Goal: Task Accomplishment & Management: Manage account settings

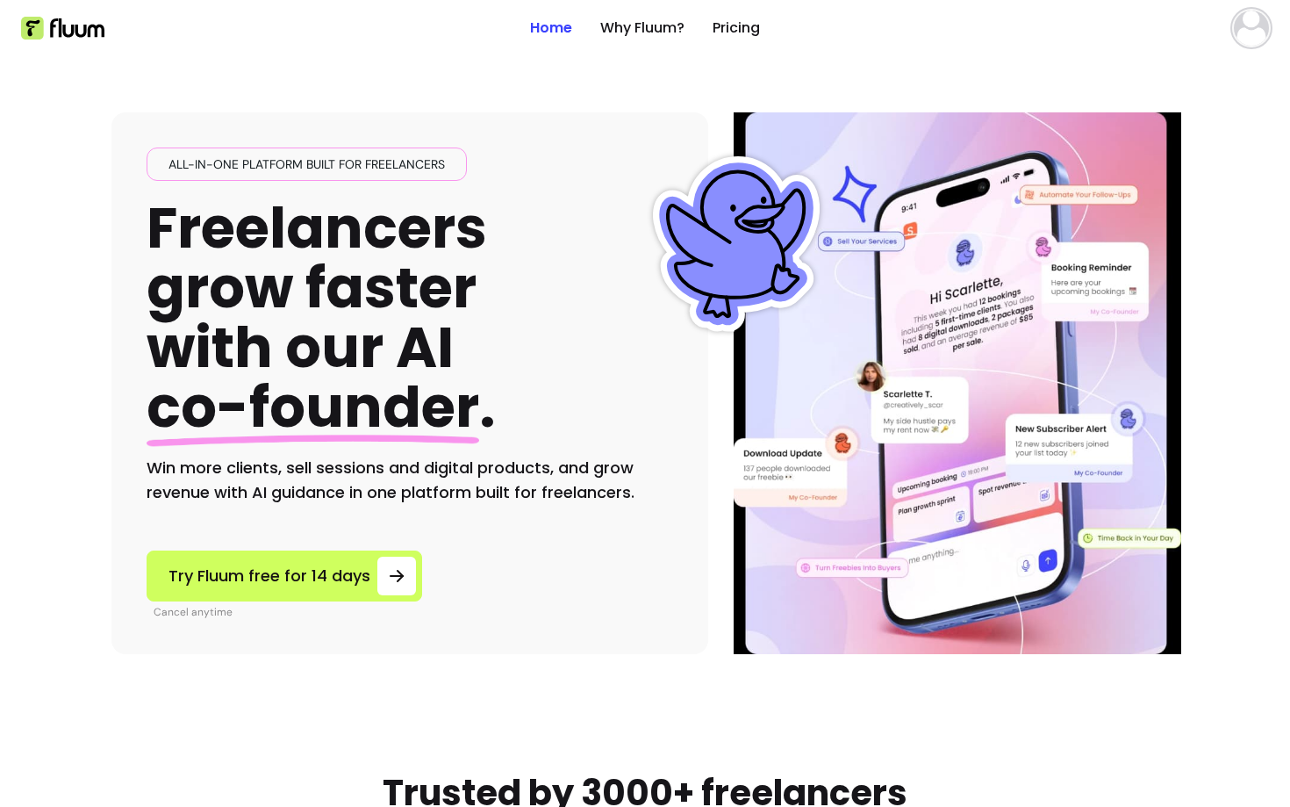
click at [1242, 33] on img at bounding box center [1251, 28] width 35 height 35
click at [1156, 68] on span "Account" at bounding box center [1190, 72] width 128 height 18
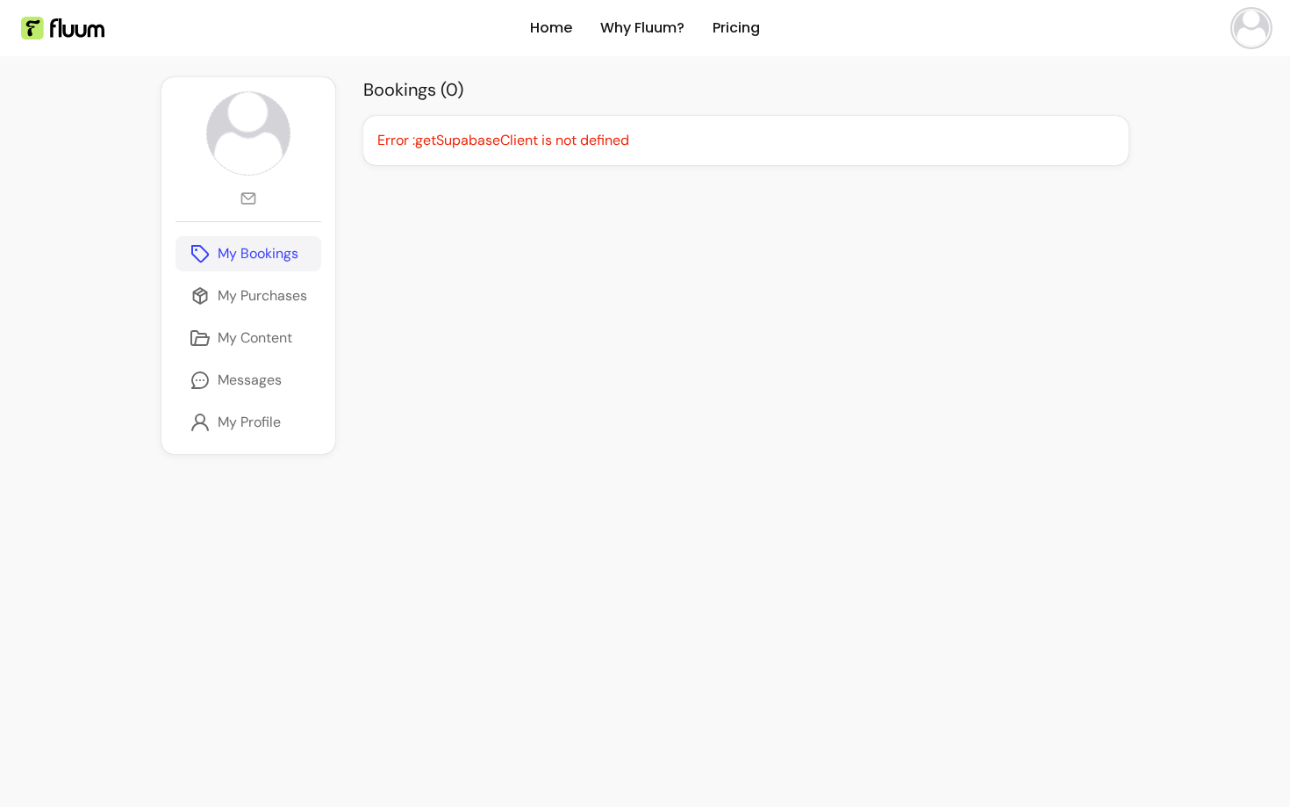
click at [1246, 38] on img at bounding box center [1251, 28] width 35 height 35
click at [1143, 155] on span "Log Out" at bounding box center [1190, 162] width 128 height 18
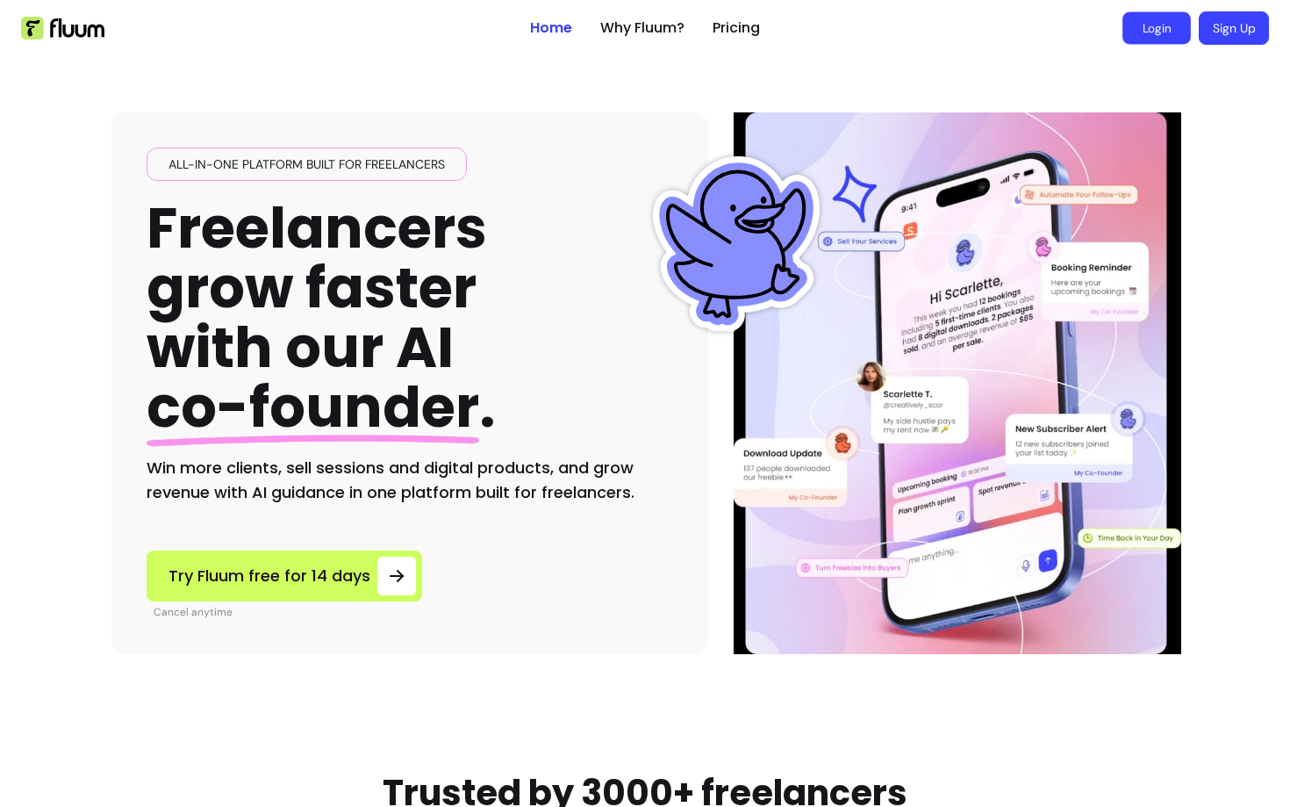
click at [1153, 40] on link "Login" at bounding box center [1157, 28] width 68 height 32
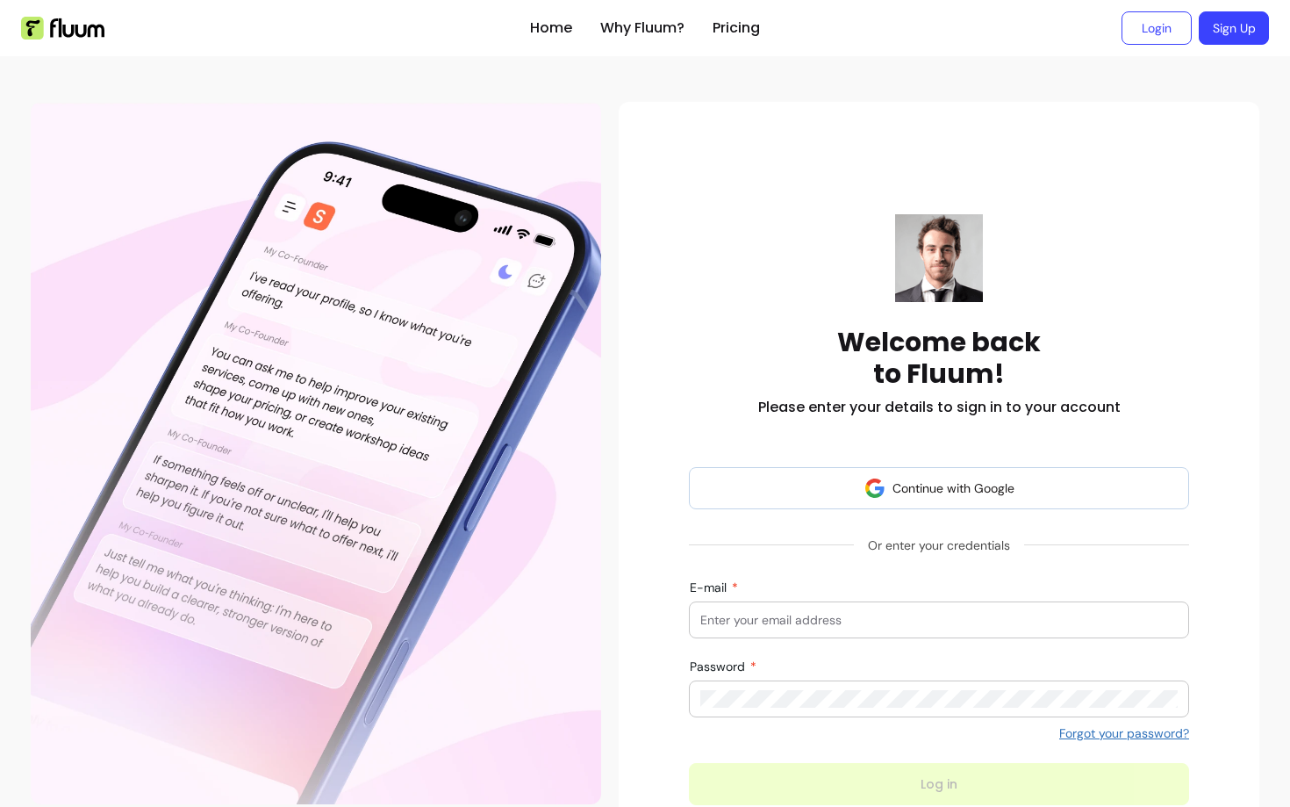
scroll to position [40, 0]
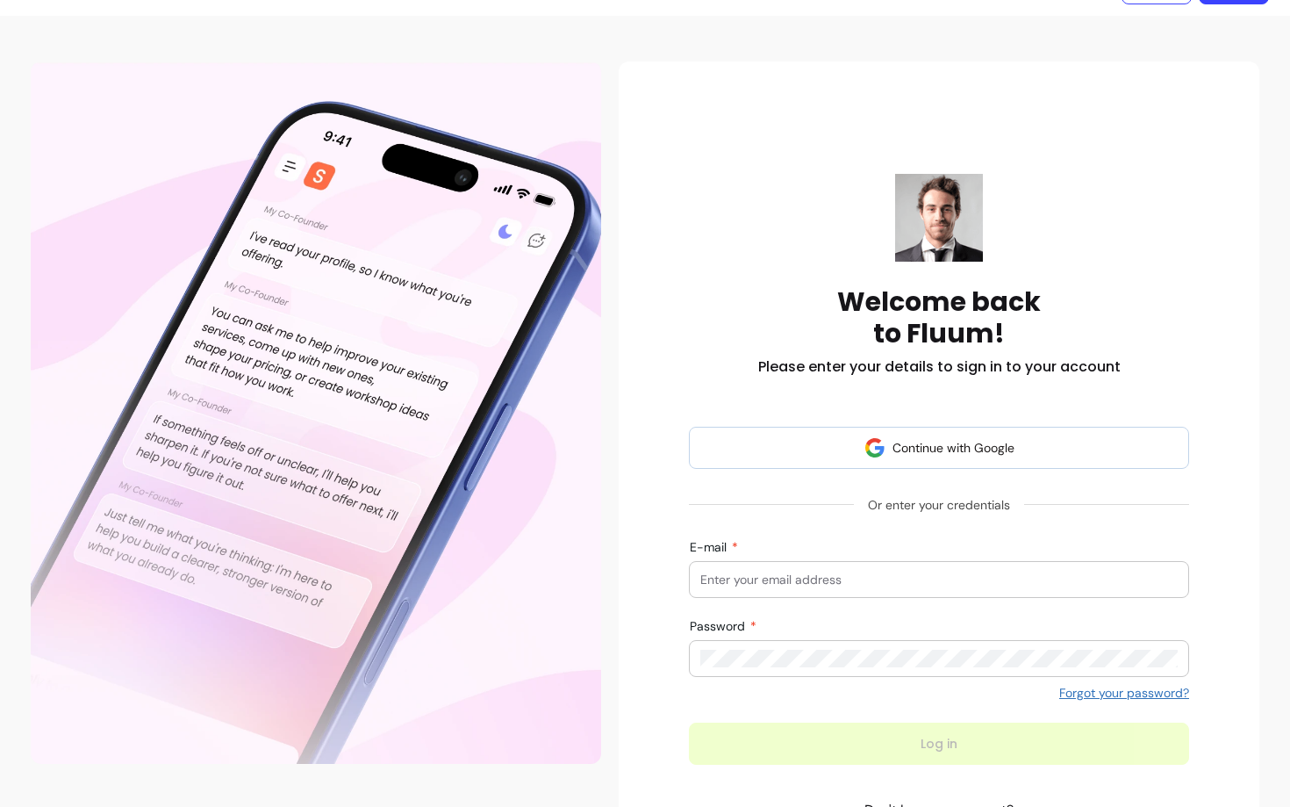
click at [749, 571] on input "E-mail" at bounding box center [938, 580] width 477 height 18
click at [721, 263] on div "Welcome back to Fluum! Please enter your details to sign in to your account" at bounding box center [939, 276] width 500 height 204
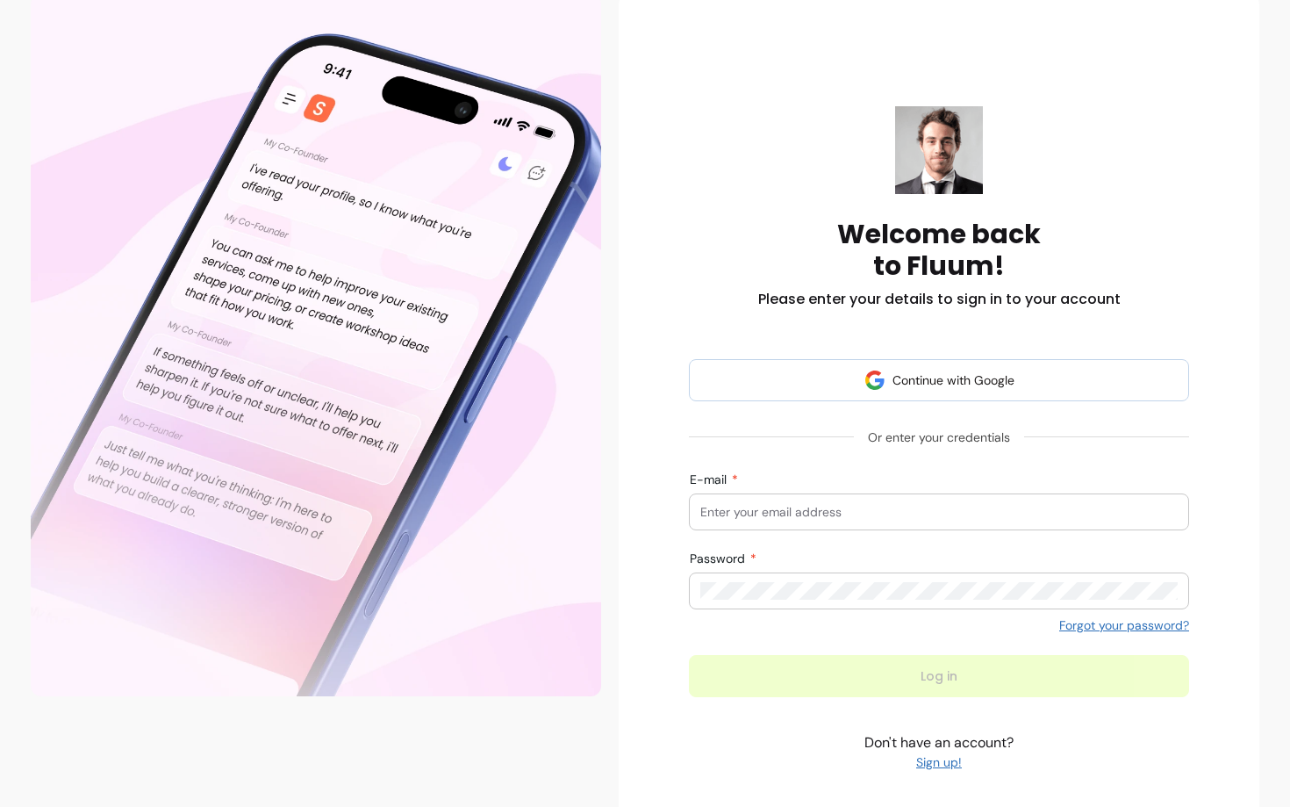
scroll to position [113, 0]
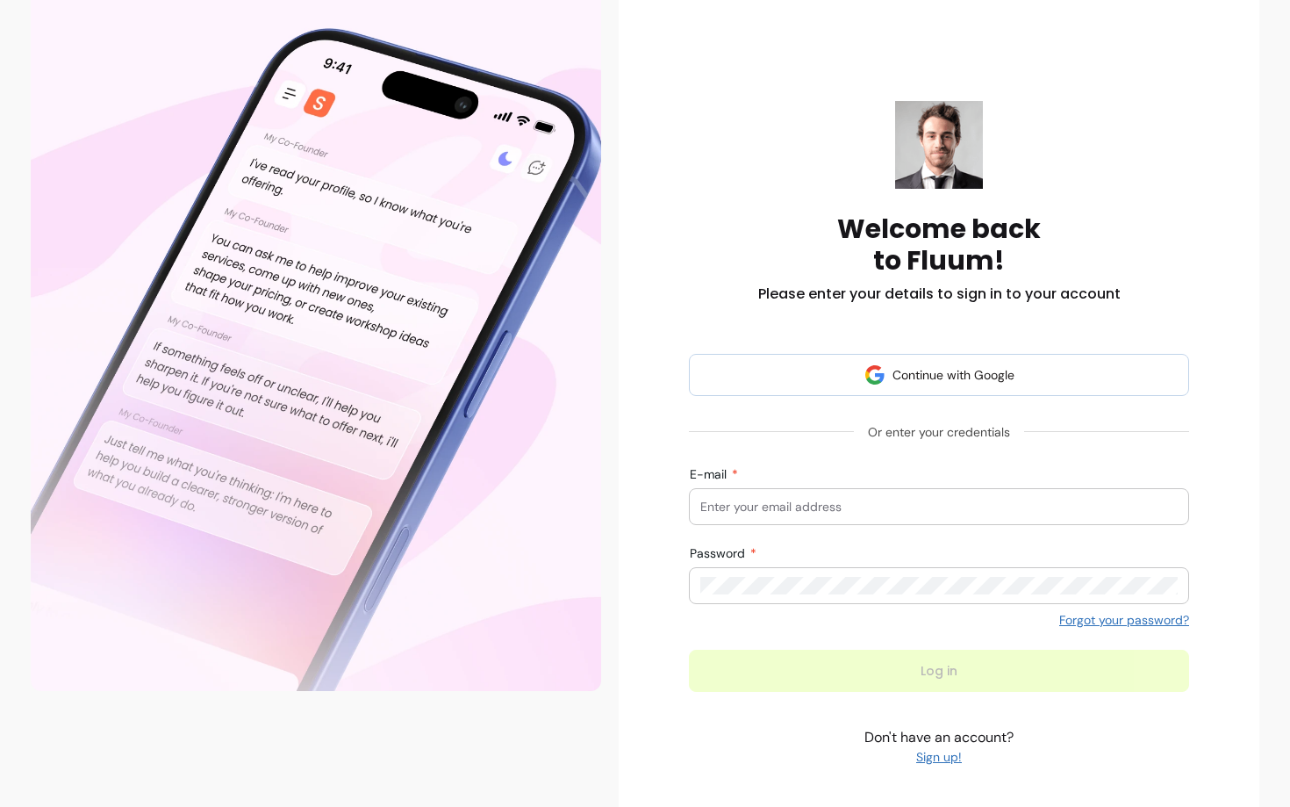
click at [736, 498] on input "E-mail" at bounding box center [938, 507] width 477 height 18
type input "solobiz456@fluum.ai"
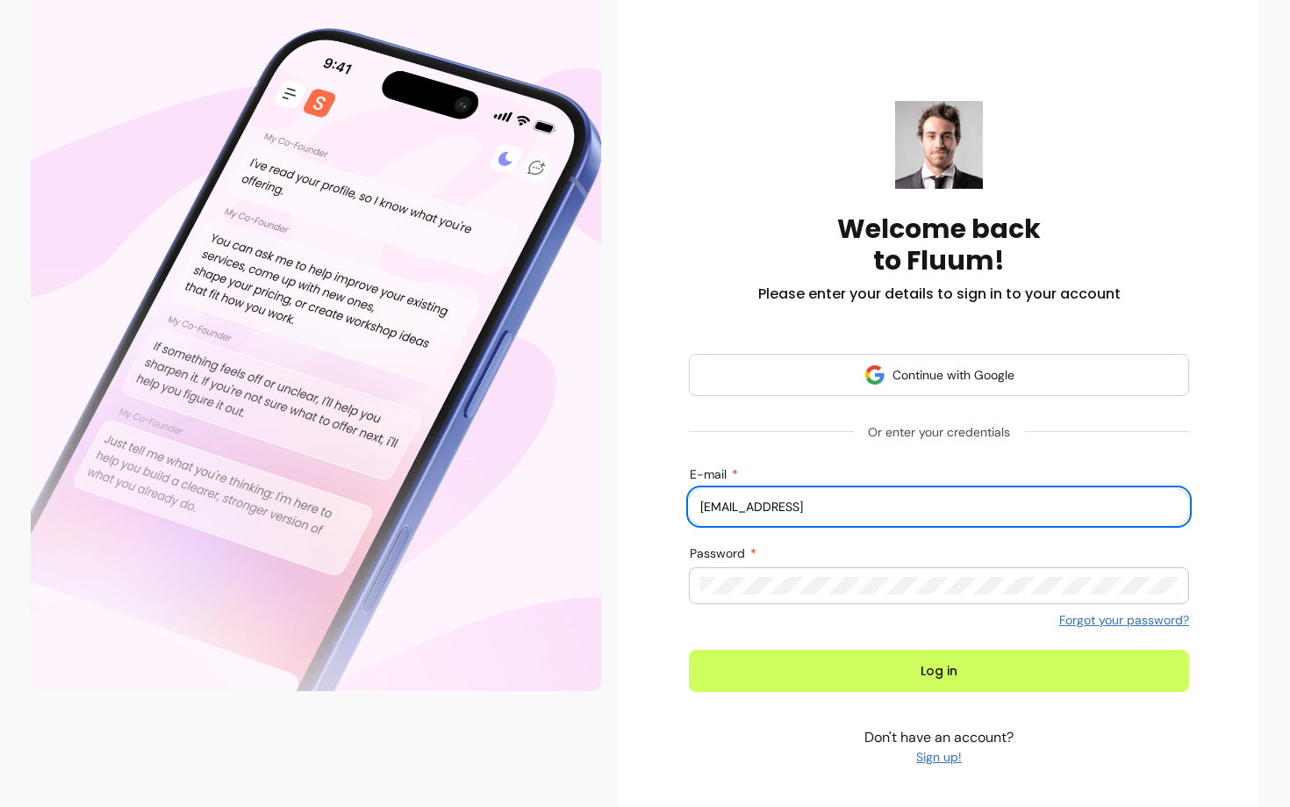
click at [673, 343] on div "Welcome back to Fluum! Please enter your details to sign in to your account Con…" at bounding box center [939, 423] width 613 height 700
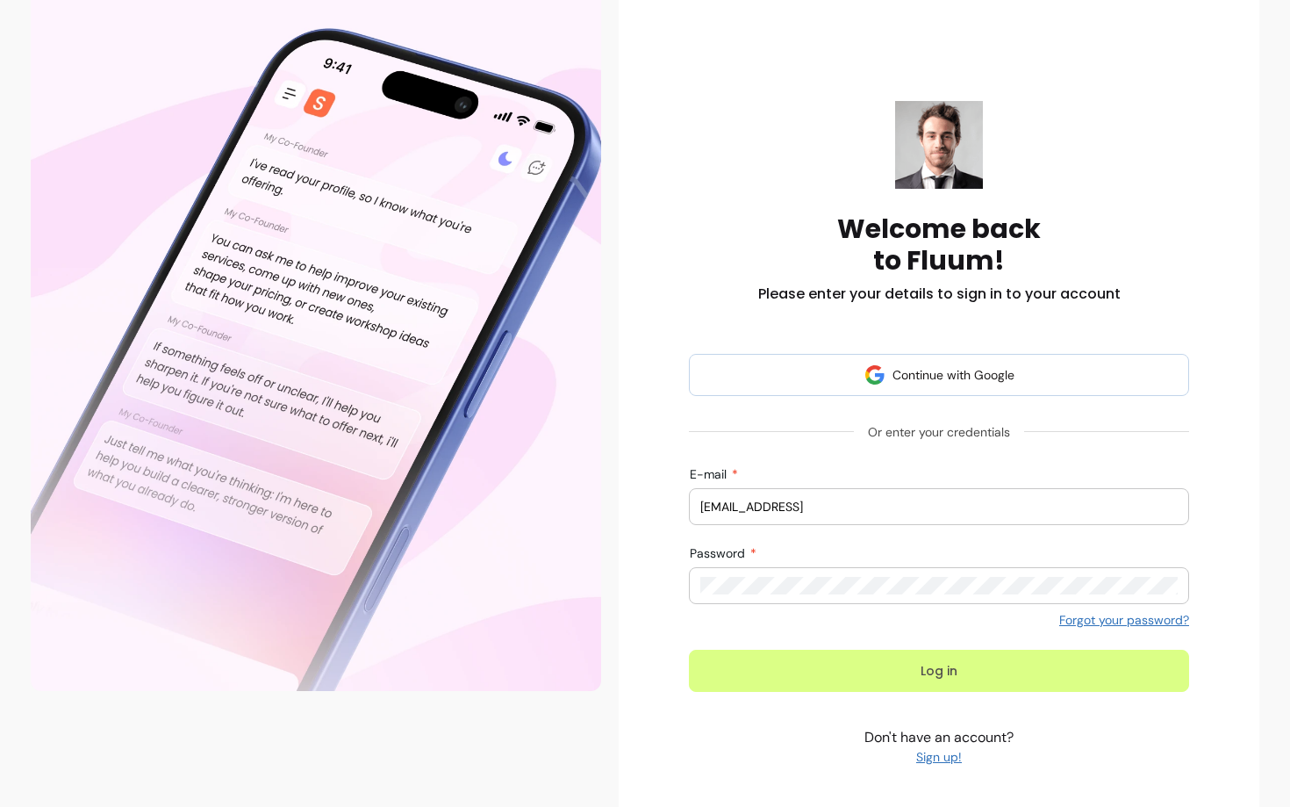
click at [764, 668] on button "Log in" at bounding box center [939, 671] width 500 height 42
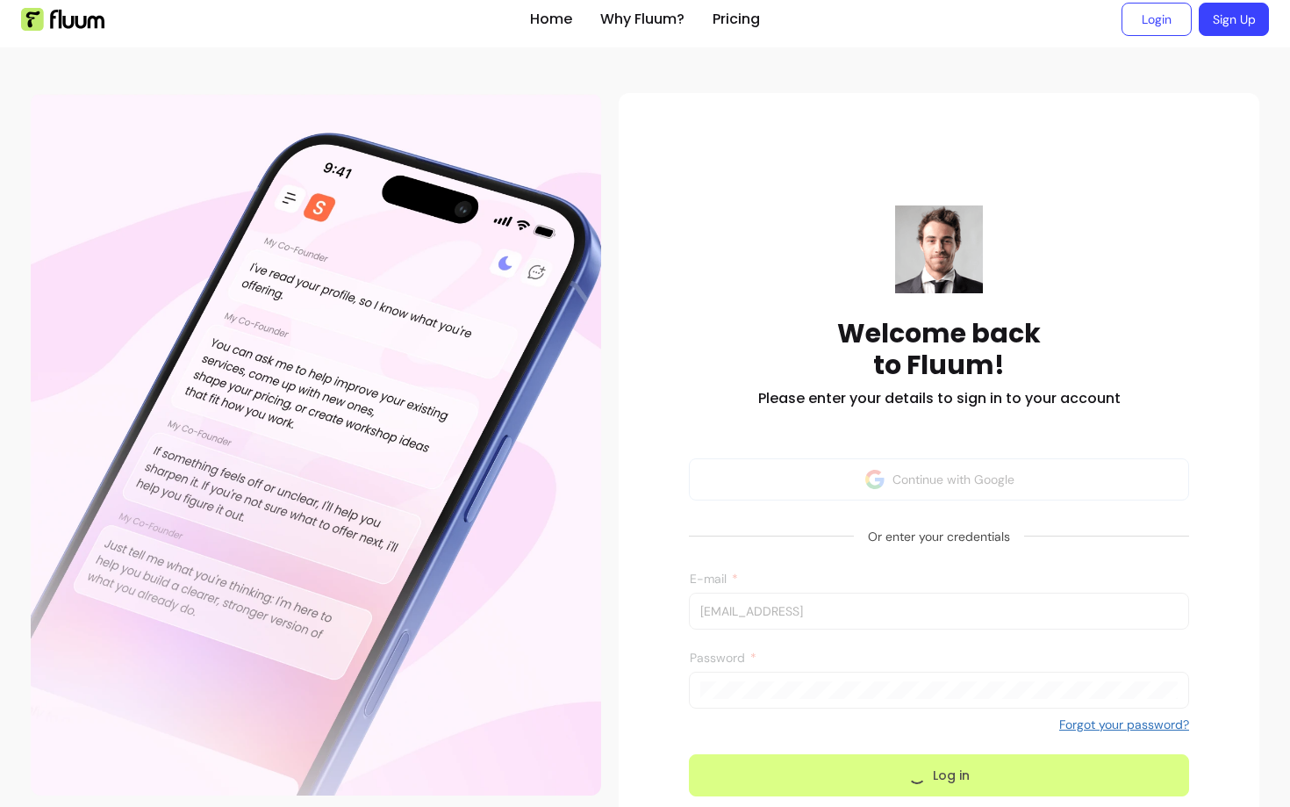
scroll to position [0, 0]
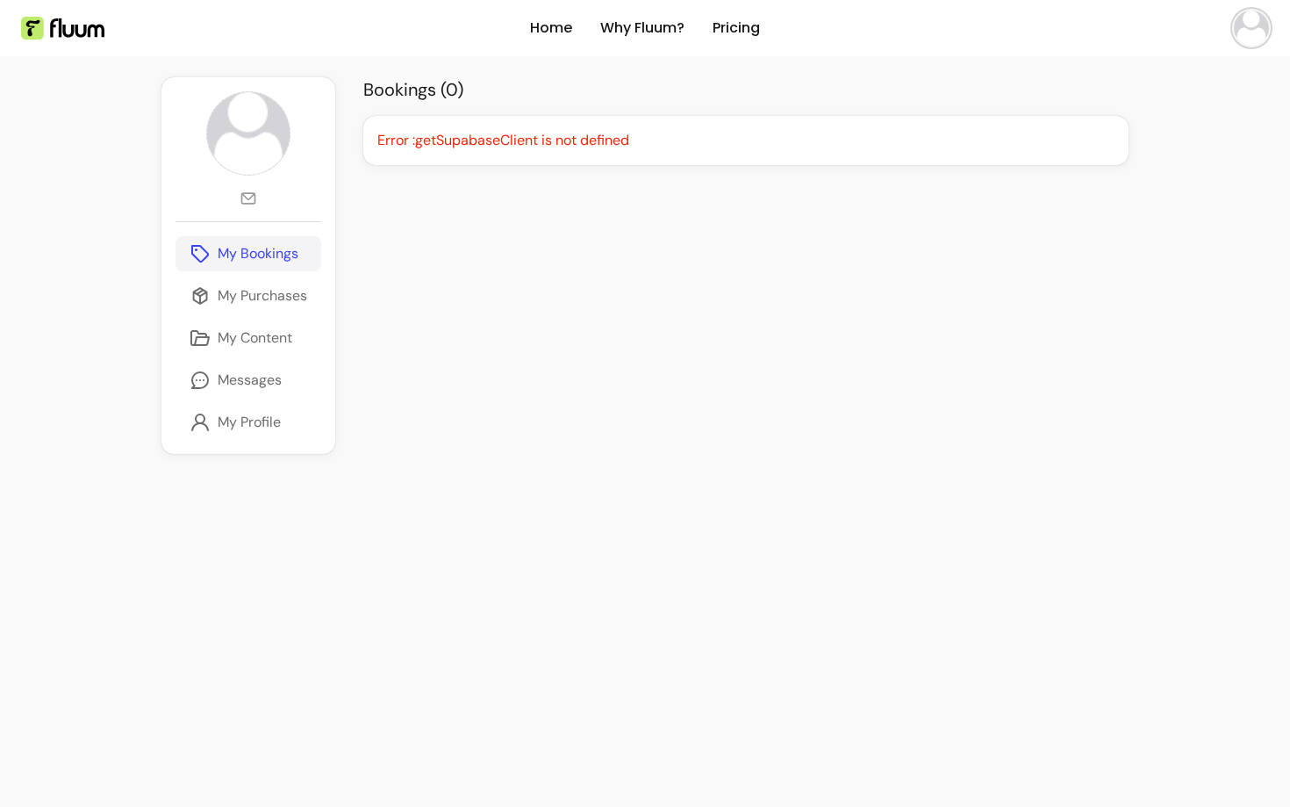
click at [1263, 39] on img at bounding box center [1251, 28] width 35 height 35
click at [1129, 165] on span "Log Out" at bounding box center [1190, 162] width 128 height 18
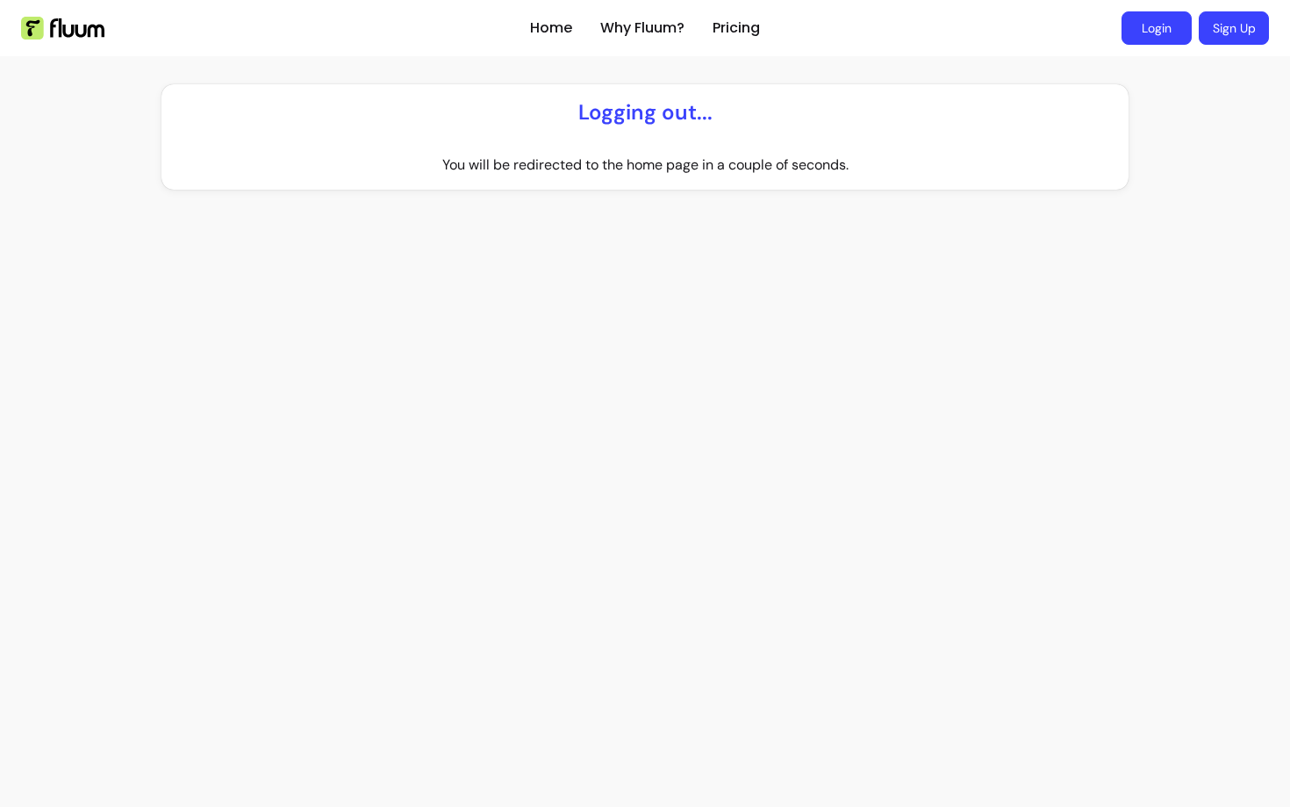
click at [1141, 25] on link "Login" at bounding box center [1157, 27] width 70 height 33
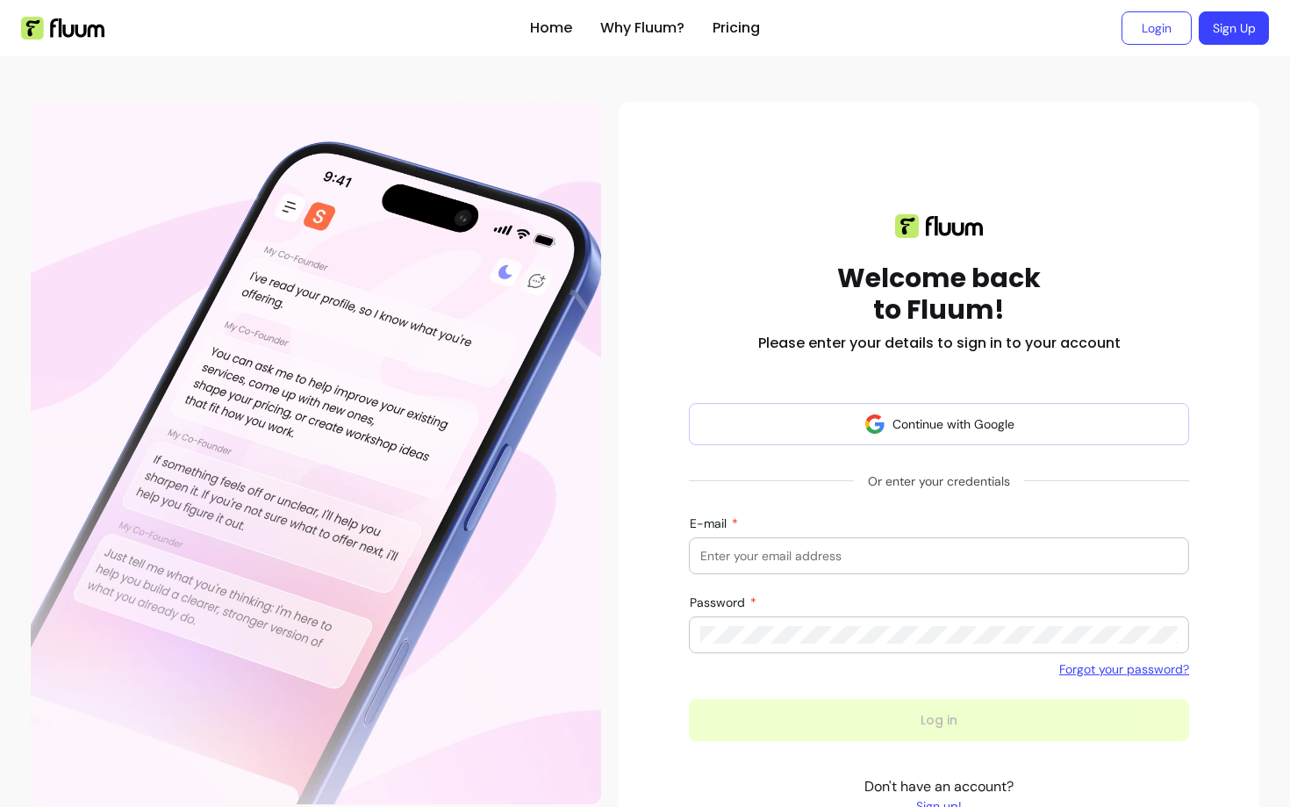
click at [772, 566] on div at bounding box center [938, 555] width 477 height 35
type input "provider@zen-pass.com"
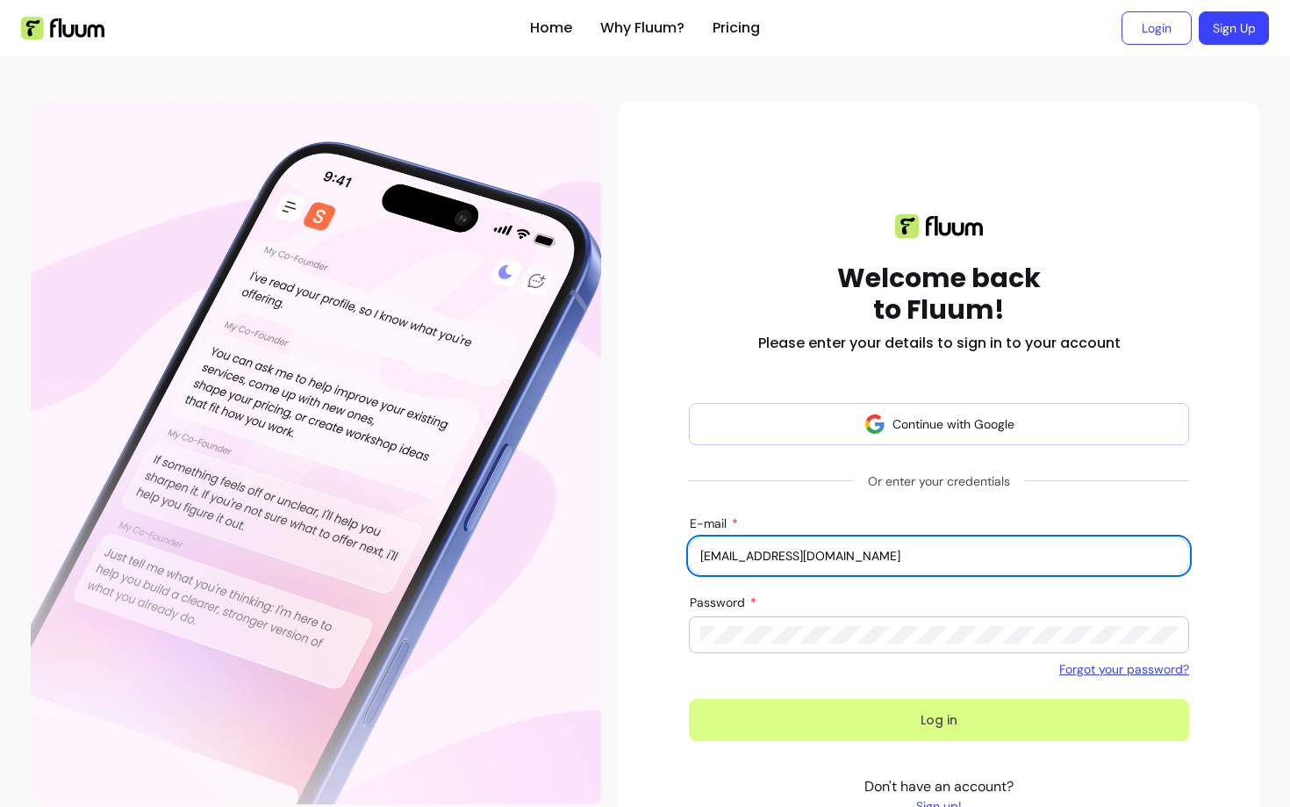
click at [905, 699] on button "Log in" at bounding box center [939, 720] width 500 height 42
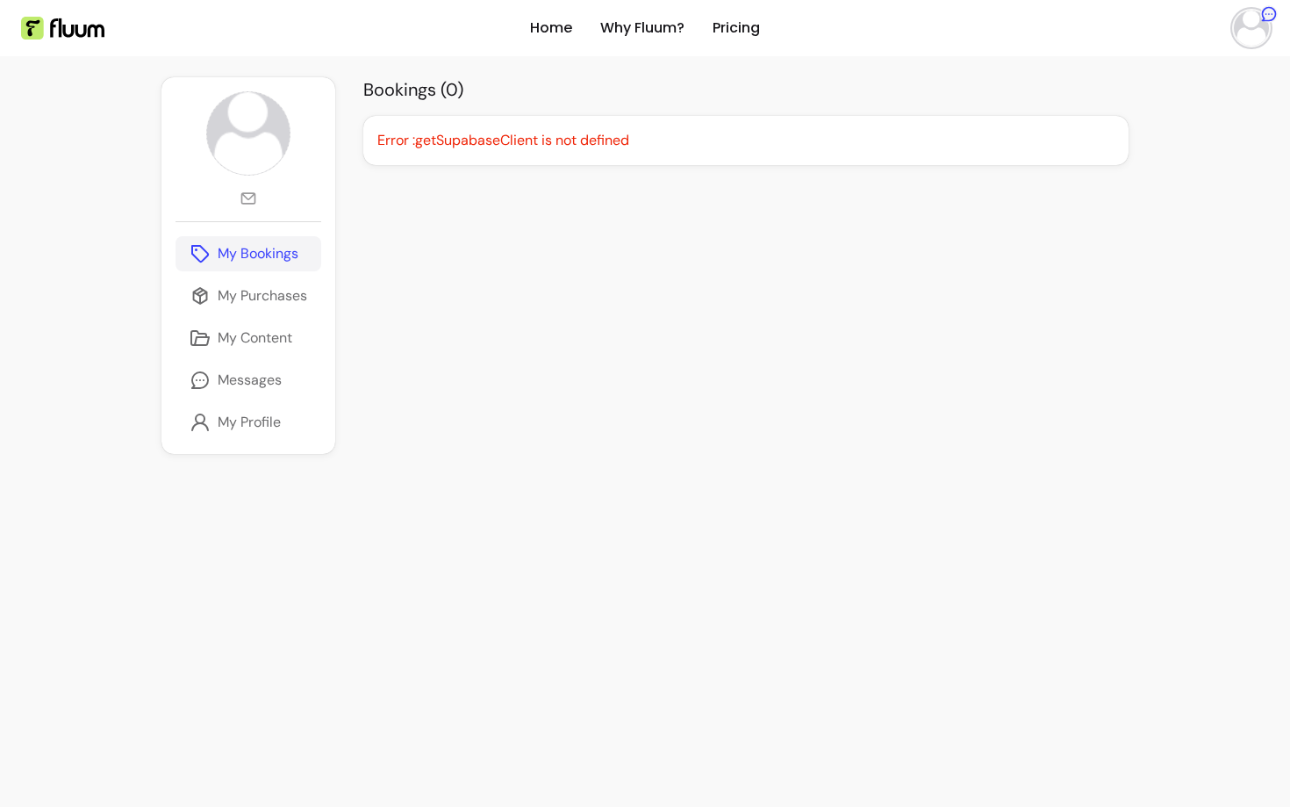
click at [1186, 260] on div "**********" at bounding box center [645, 442] width 1290 height 884
click at [1272, 39] on header "Home Why Fluum? Pricing open navigation menu" at bounding box center [645, 28] width 1290 height 56
click at [1226, 23] on ul at bounding box center [1021, 28] width 495 height 56
click at [1249, 33] on img at bounding box center [1251, 28] width 35 height 35
click at [1170, 98] on div "My Messages 2" at bounding box center [1165, 102] width 78 height 18
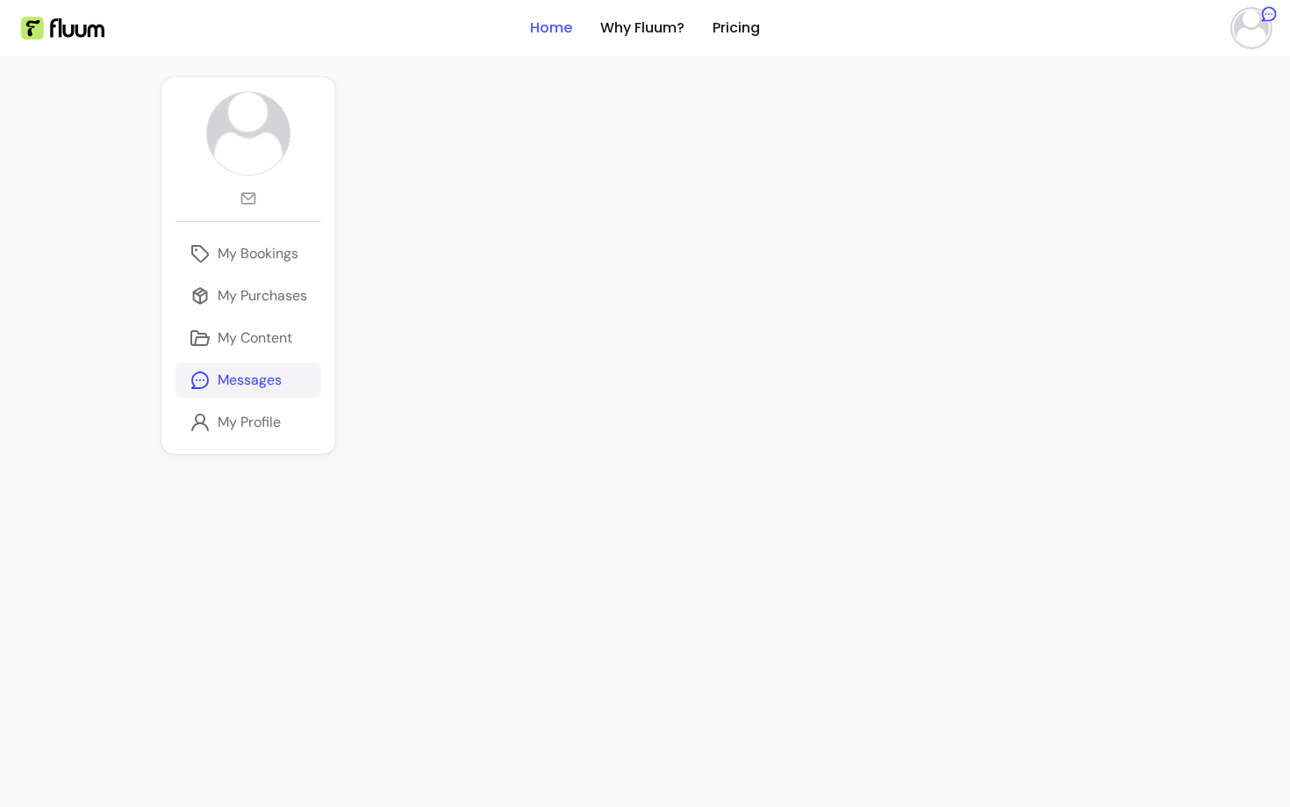
click at [549, 32] on link "Home" at bounding box center [551, 28] width 42 height 21
